Goal: Task Accomplishment & Management: Complete application form

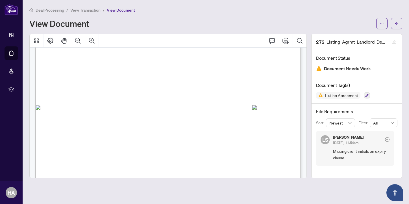
scroll to position [519, 0]
click at [367, 96] on icon "button" at bounding box center [366, 94] width 3 height 3
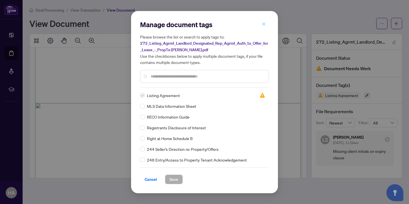
click at [266, 24] on button "button" at bounding box center [263, 24] width 11 height 10
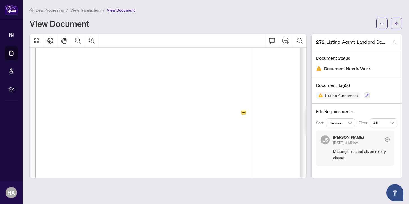
scroll to position [761, 0]
click at [395, 43] on icon "edit" at bounding box center [394, 42] width 4 height 4
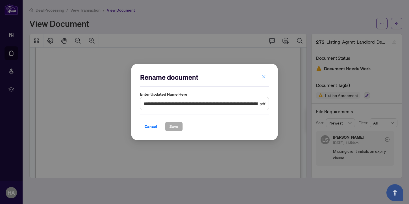
click at [264, 76] on icon "close" at bounding box center [263, 76] width 3 height 3
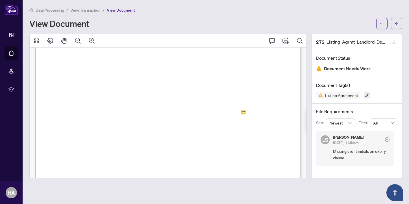
click at [290, 32] on div "Deal Processing / View Transaction / View Document View Document 272_Listing_Ag…" at bounding box center [215, 92] width 373 height 171
click at [288, 38] on icon "Print" at bounding box center [285, 40] width 7 height 7
click at [398, 23] on icon "arrow-left" at bounding box center [397, 23] width 4 height 4
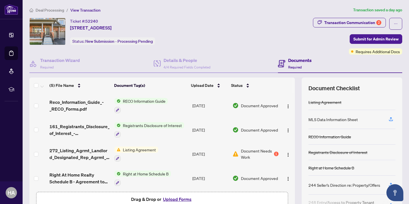
click at [295, 64] on div "Documents Required" at bounding box center [299, 63] width 23 height 13
click at [378, 21] on div "2" at bounding box center [378, 22] width 5 height 5
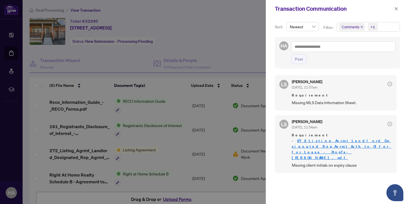
click at [240, 38] on div at bounding box center [204, 102] width 409 height 204
click at [395, 10] on icon "close" at bounding box center [396, 9] width 4 height 4
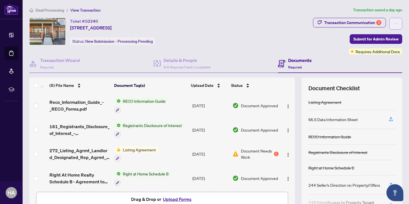
click at [399, 27] on button "button" at bounding box center [395, 24] width 13 height 12
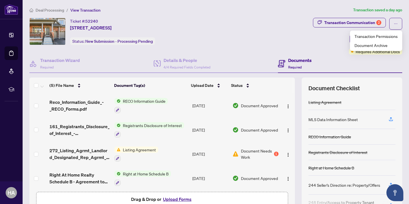
click at [294, 36] on div "Ticket #: 52240 [STREET_ADDRESS] Status: New Submission - Processing Pending" at bounding box center [169, 31] width 281 height 27
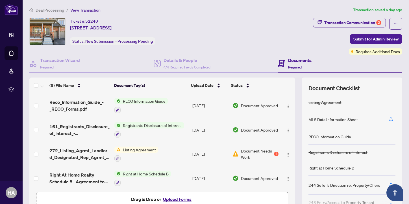
scroll to position [26, 0]
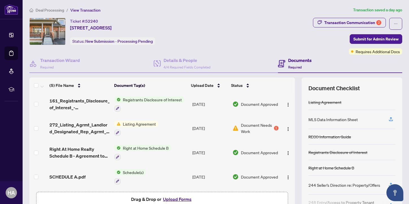
click at [168, 201] on button "Upload Forms" at bounding box center [177, 198] width 32 height 7
click at [180, 200] on button "Upload Forms" at bounding box center [177, 198] width 32 height 7
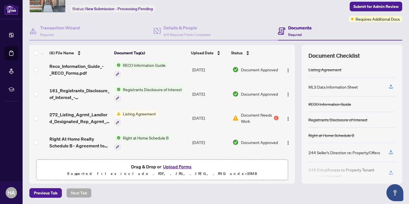
scroll to position [0, 0]
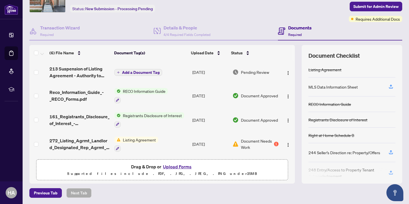
click at [125, 72] on span "Add a Document Tag" at bounding box center [141, 72] width 38 height 4
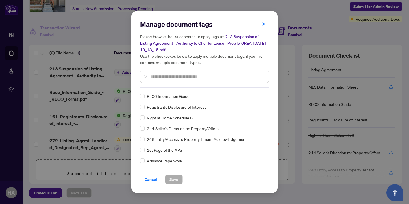
scroll to position [23, 0]
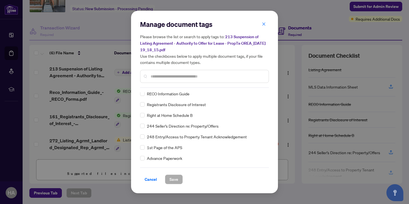
click at [190, 76] on input "text" at bounding box center [208, 76] width 114 height 6
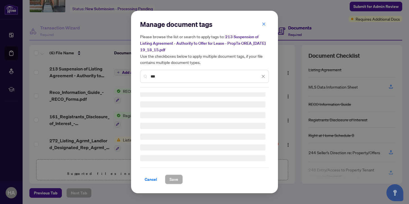
scroll to position [0, 0]
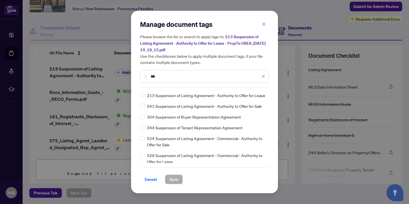
type input "***"
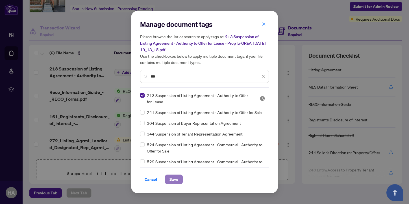
click at [174, 182] on span "Save" at bounding box center [173, 179] width 9 height 9
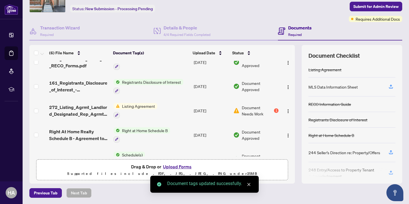
scroll to position [50, 0]
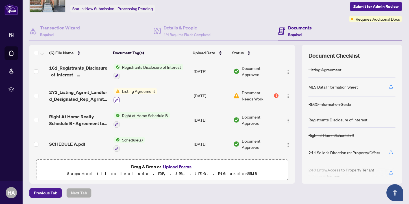
click at [116, 98] on icon "button" at bounding box center [116, 99] width 3 height 3
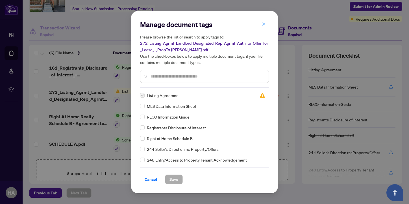
click at [264, 23] on icon "close" at bounding box center [264, 24] width 4 height 4
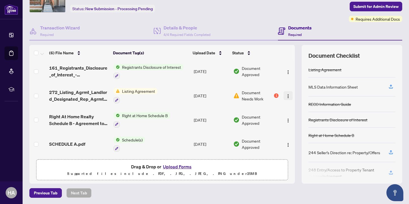
click at [286, 96] on img "button" at bounding box center [288, 96] width 5 height 5
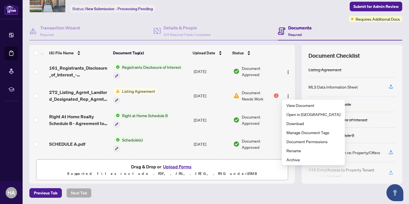
click at [225, 176] on p "Supported files include .PDF, .JPG, .JPEG, .PNG under 25 MB" at bounding box center [162, 173] width 245 height 7
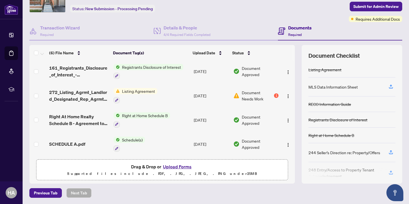
click at [177, 166] on button "Upload Forms" at bounding box center [177, 166] width 32 height 7
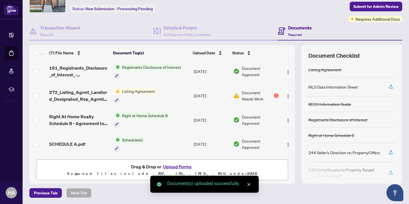
scroll to position [0, 0]
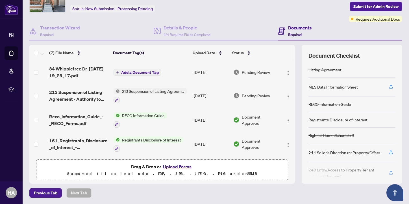
click at [130, 72] on span "Add a Document Tag" at bounding box center [140, 72] width 38 height 4
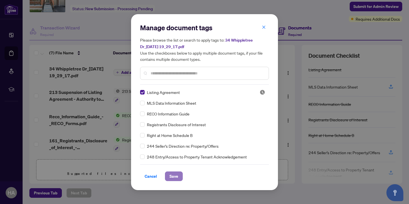
click at [171, 174] on span "Save" at bounding box center [173, 175] width 9 height 9
